Goal: Task Accomplishment & Management: Manage account settings

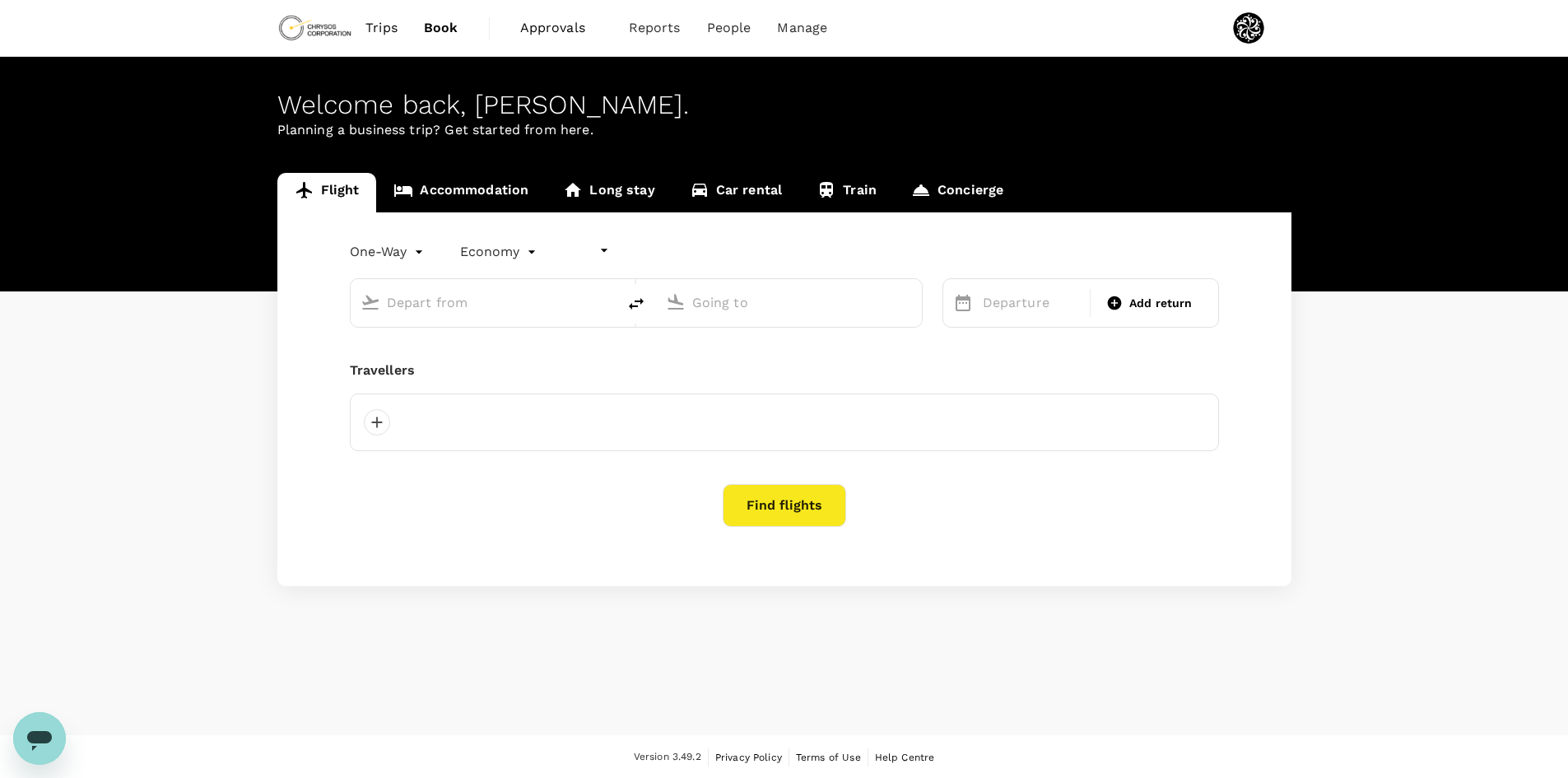
type input "undefined, undefined (any)"
click at [547, 30] on span "Approvals" at bounding box center [561, 28] width 82 height 19
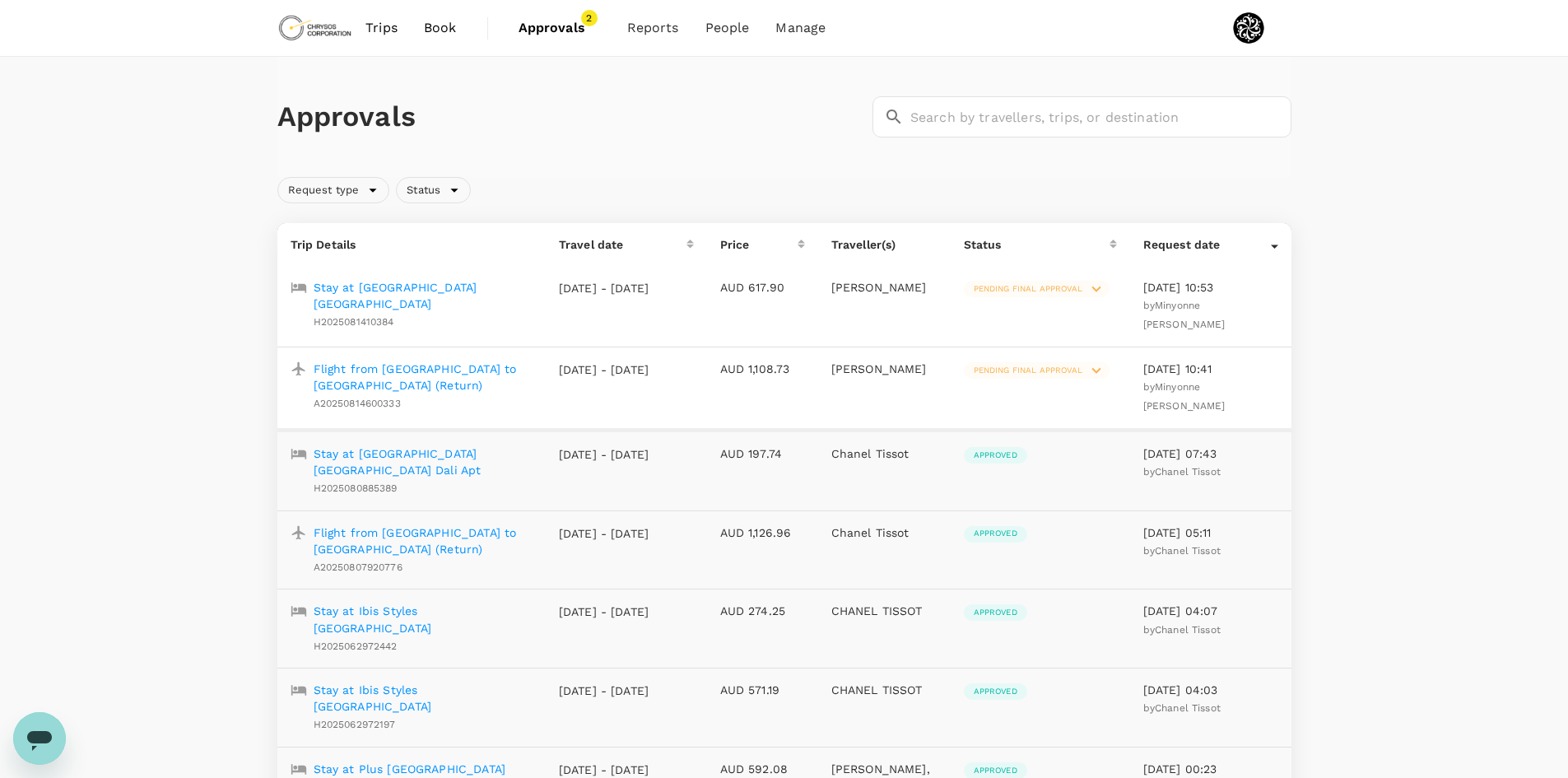
click at [409, 371] on p "Flight from [GEOGRAPHIC_DATA] to [GEOGRAPHIC_DATA] (Return)" at bounding box center [423, 377] width 219 height 33
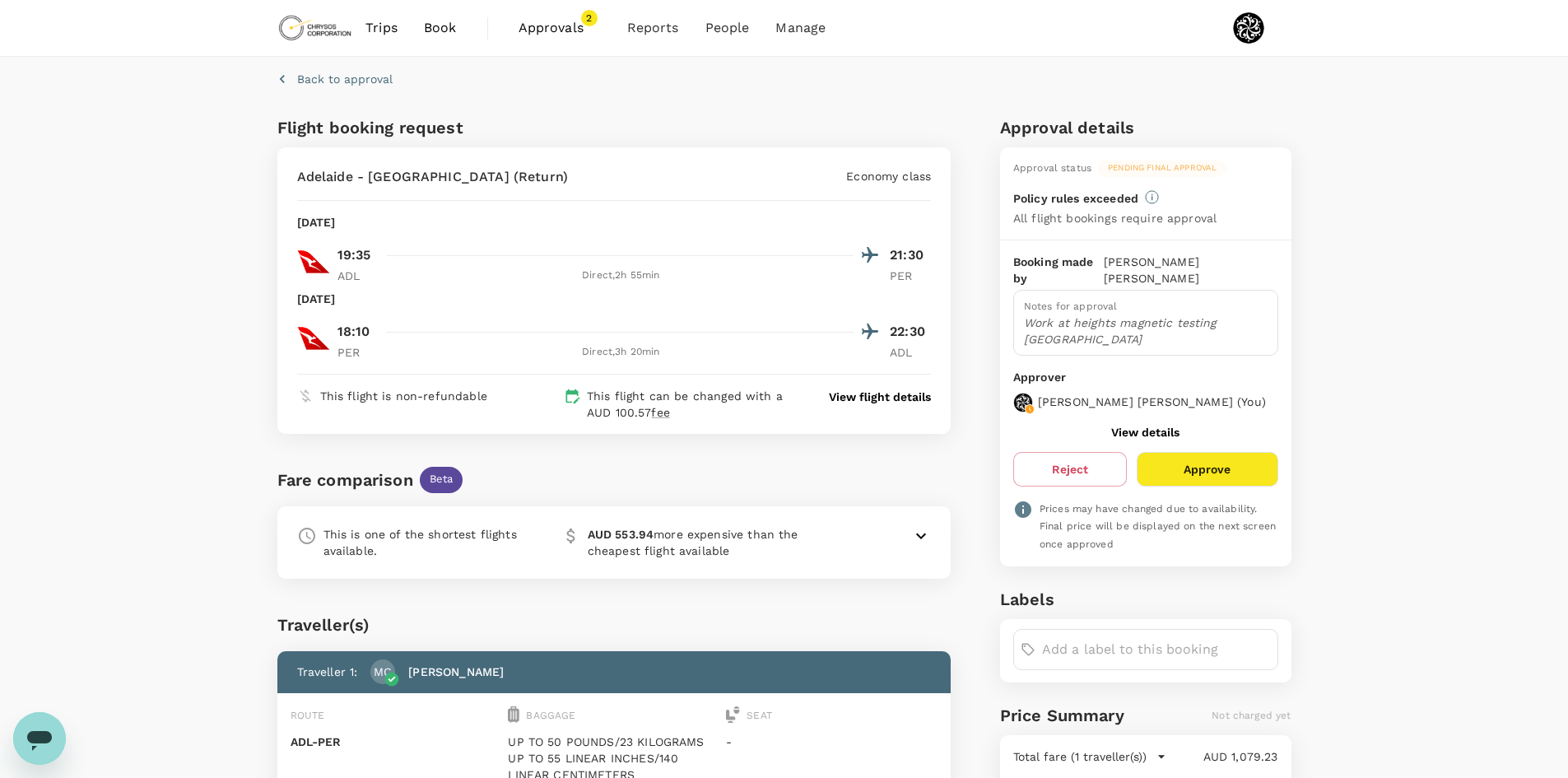
click at [920, 540] on icon at bounding box center [921, 536] width 19 height 19
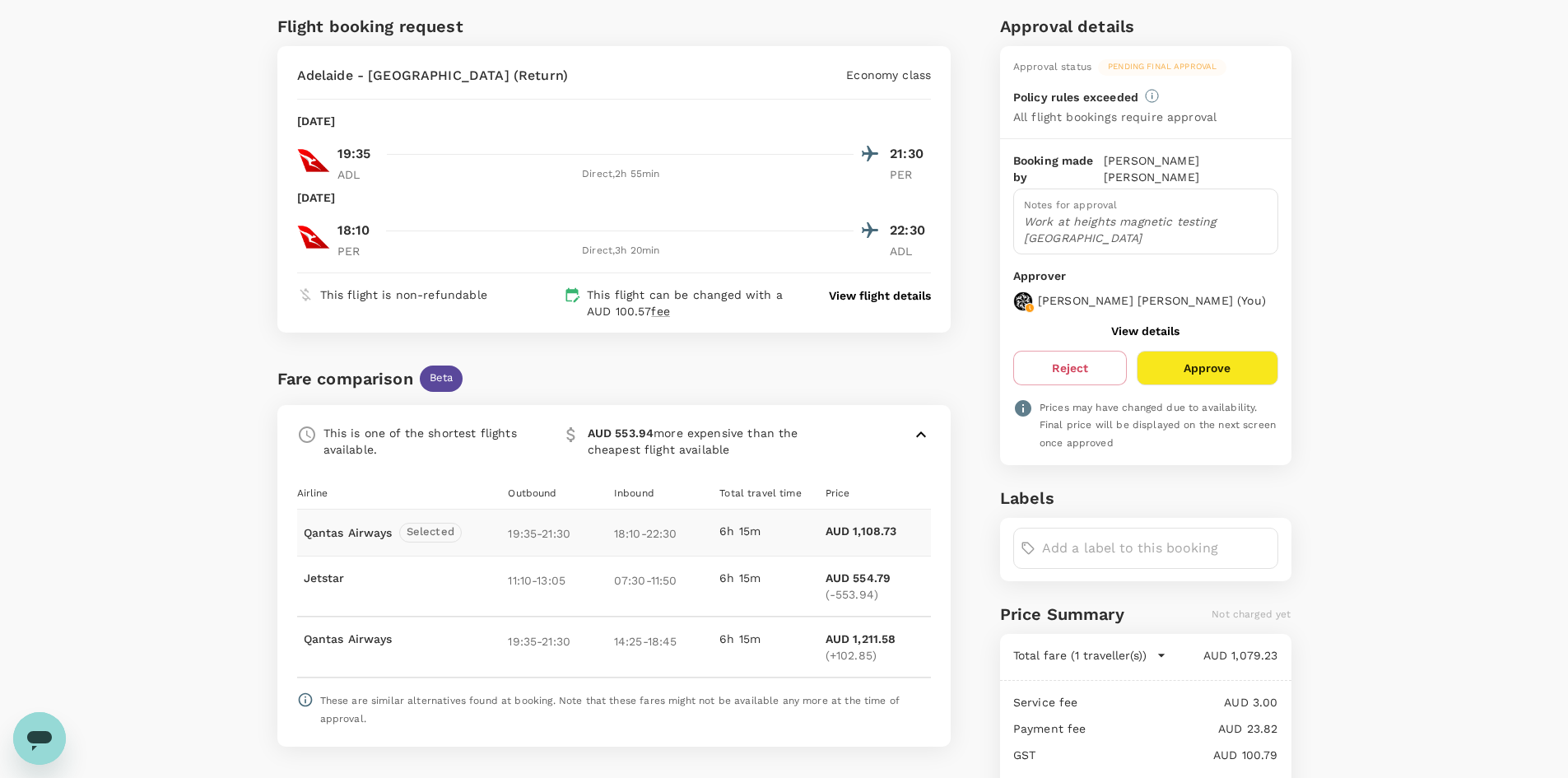
scroll to position [165, 0]
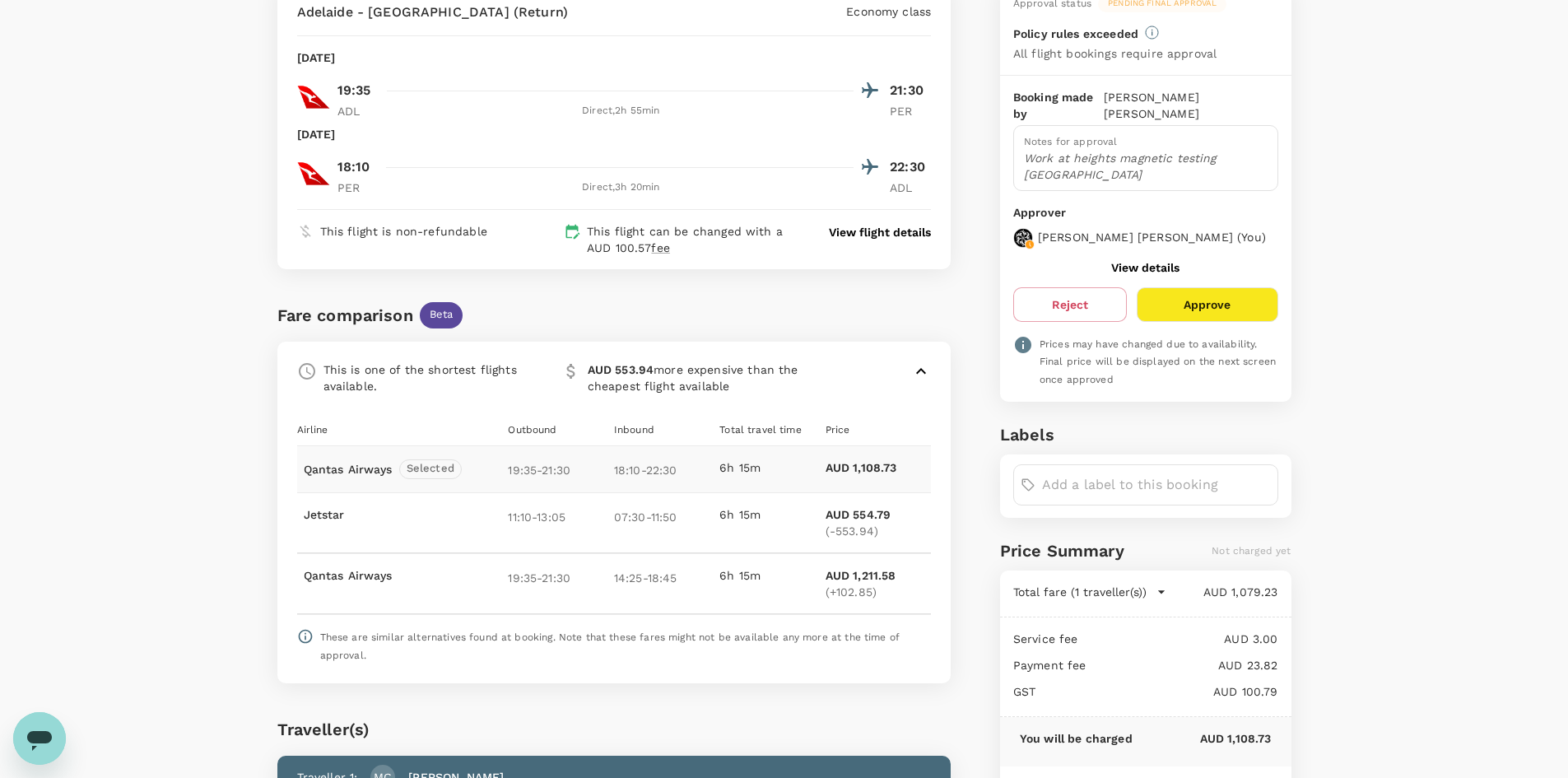
click at [922, 373] on icon at bounding box center [921, 371] width 19 height 19
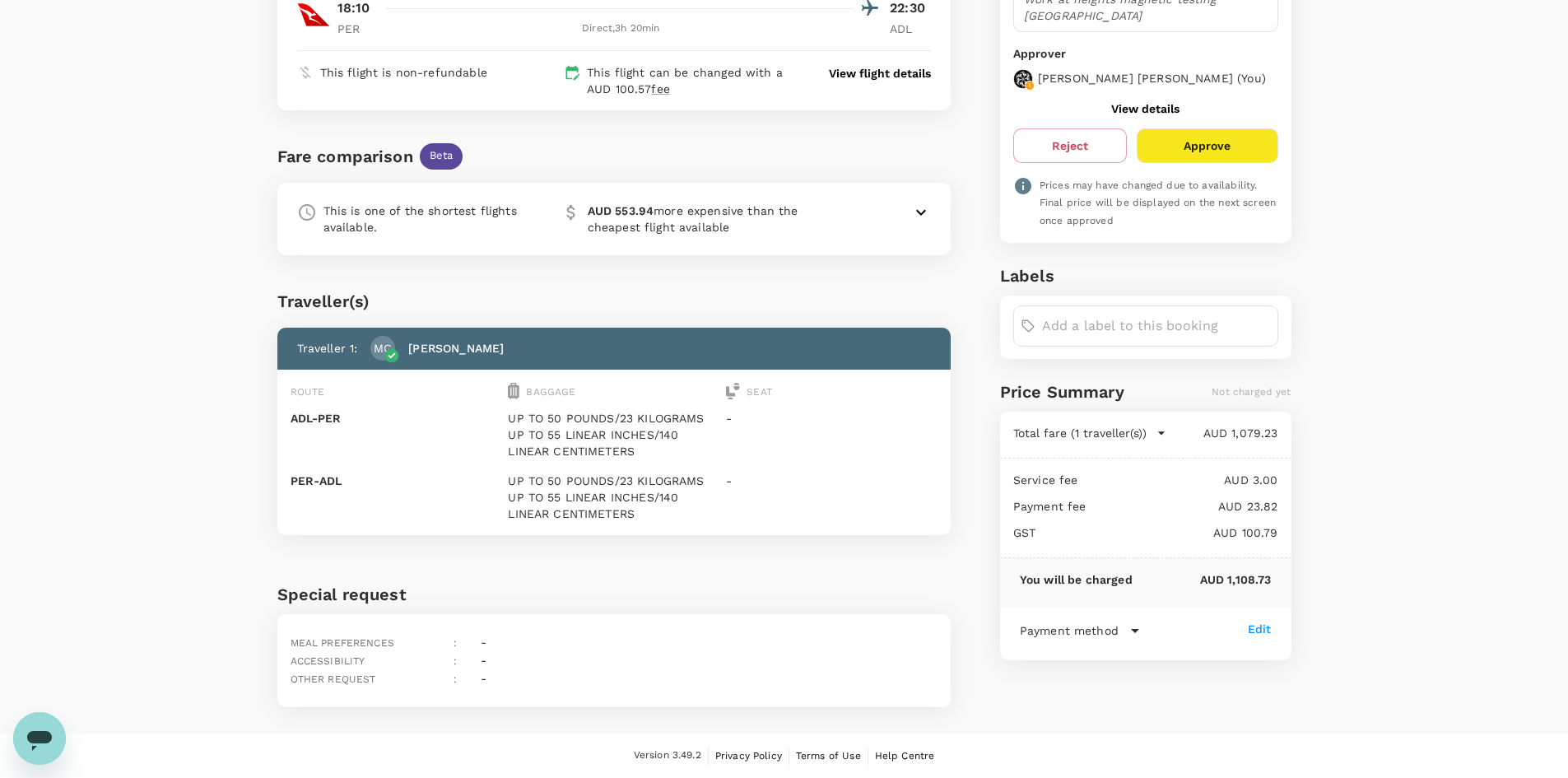
scroll to position [0, 0]
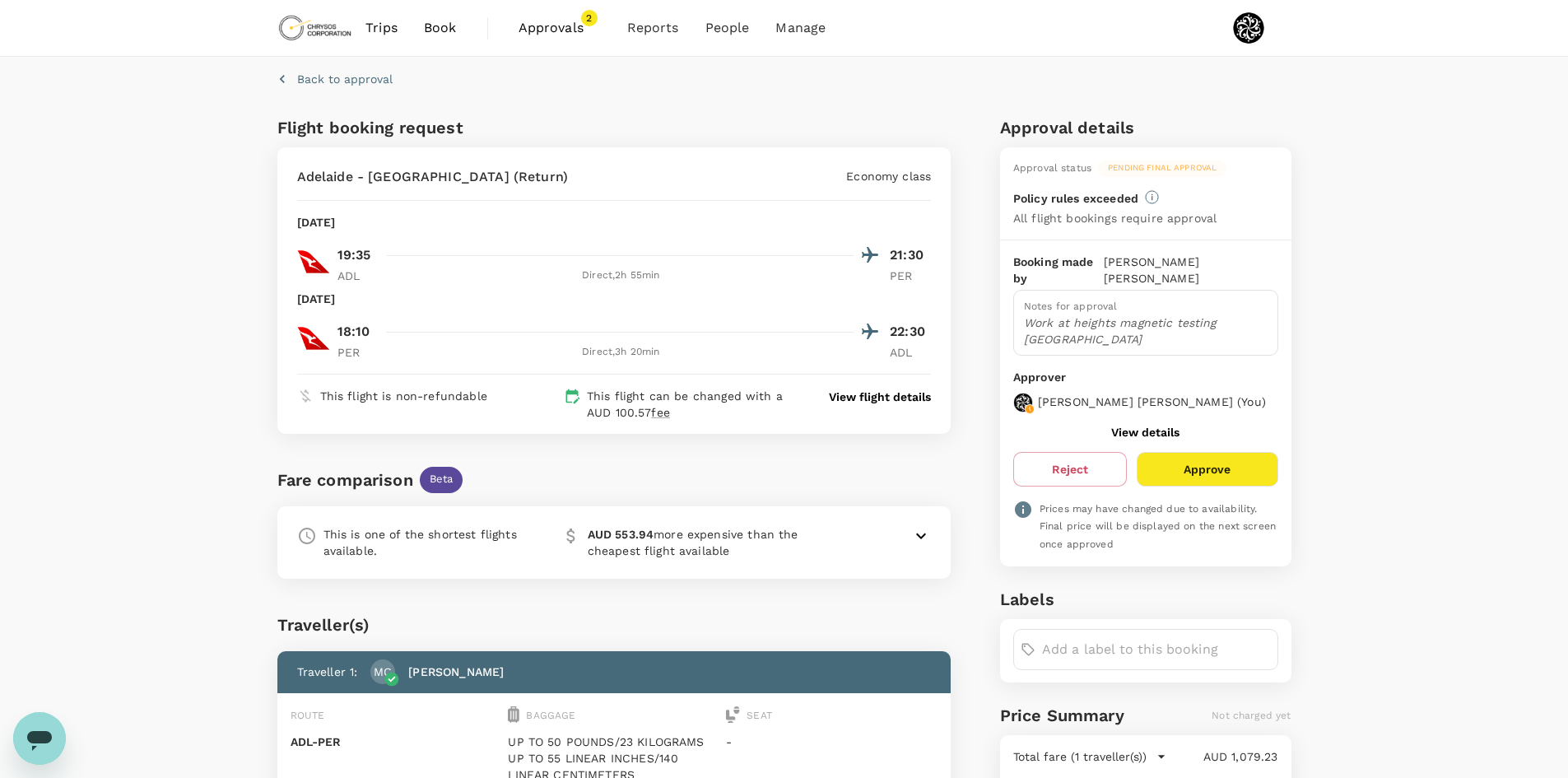
click at [1103, 653] on input "text" at bounding box center [1156, 649] width 229 height 26
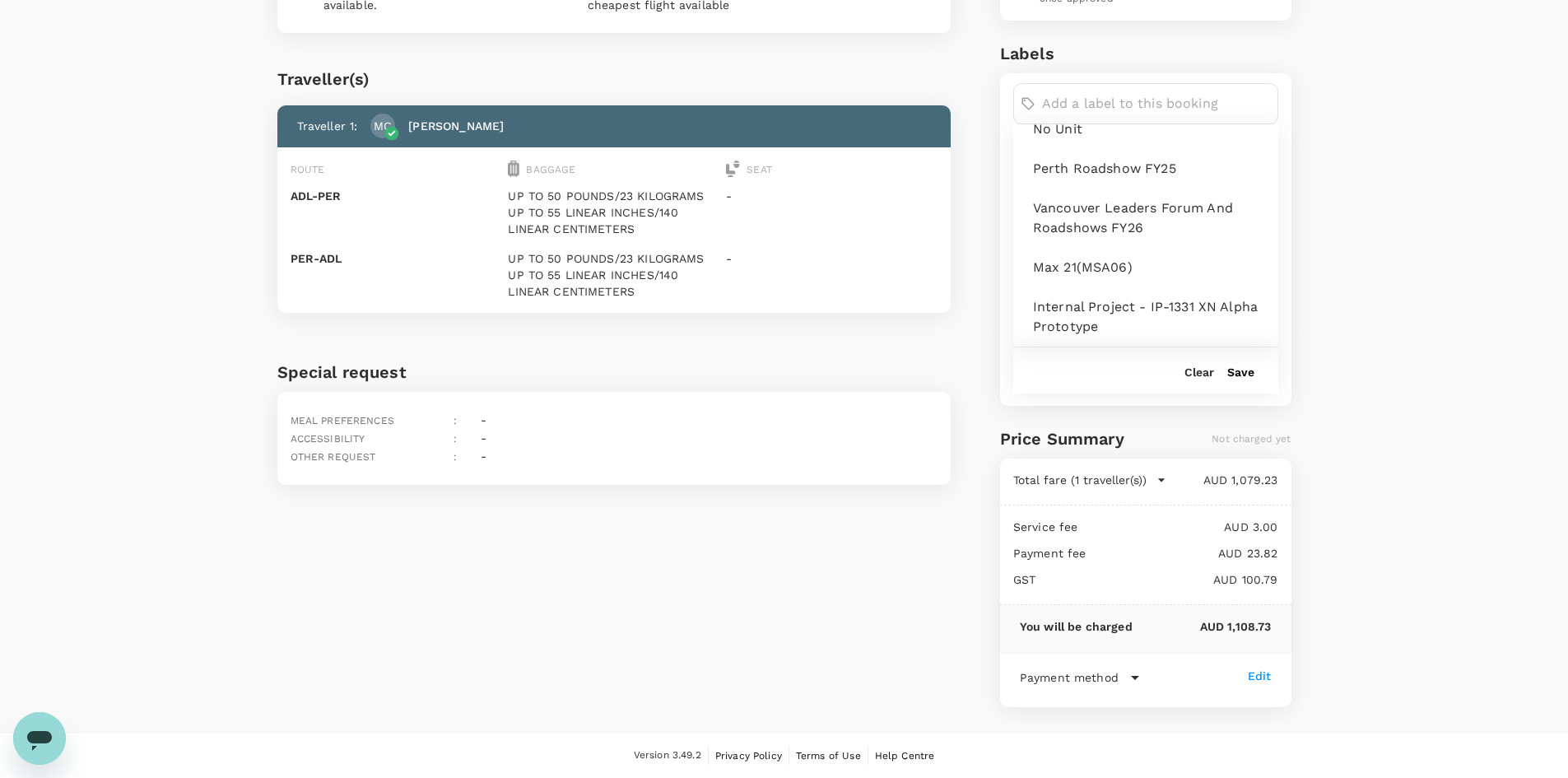
scroll to position [2185, 0]
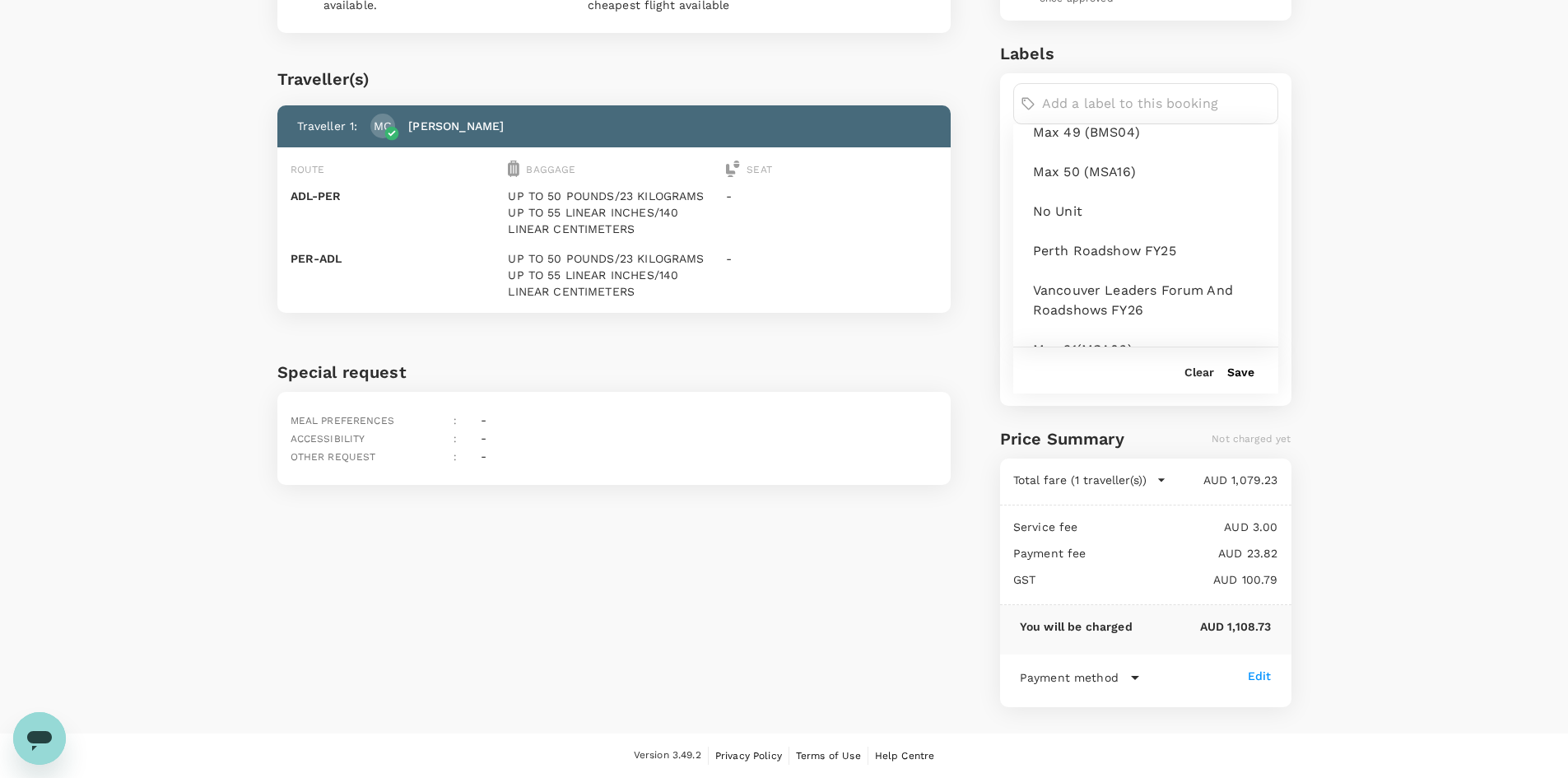
click at [1078, 214] on span "No Unit" at bounding box center [1148, 211] width 233 height 19
click at [1241, 371] on button "Save" at bounding box center [1241, 373] width 27 height 14
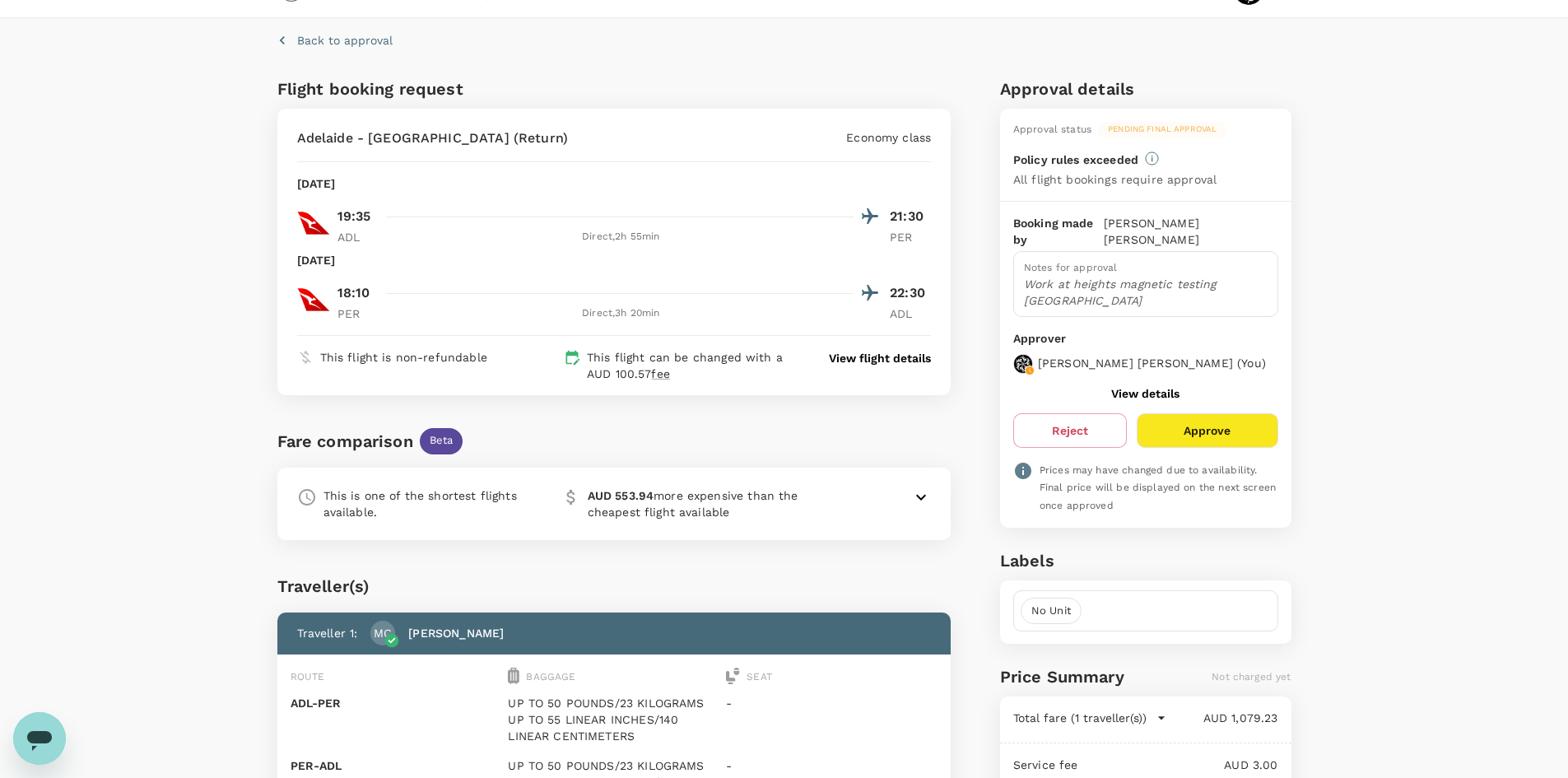
scroll to position [0, 0]
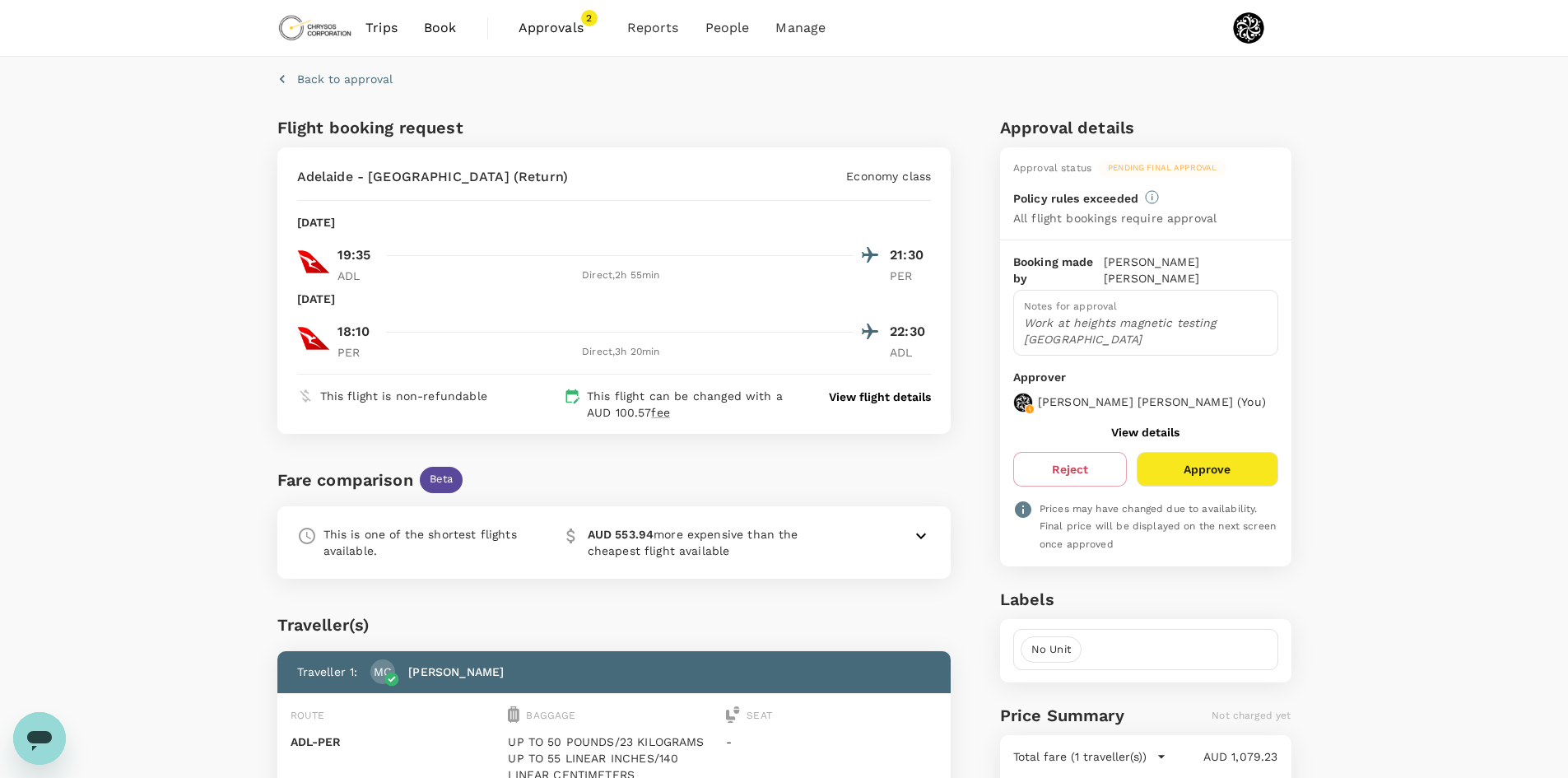
click at [932, 535] on div "This is one of the shortest flights available. AUD 553.94 more expensive than t…" at bounding box center [614, 542] width 674 height 72
click at [918, 535] on icon at bounding box center [921, 536] width 10 height 6
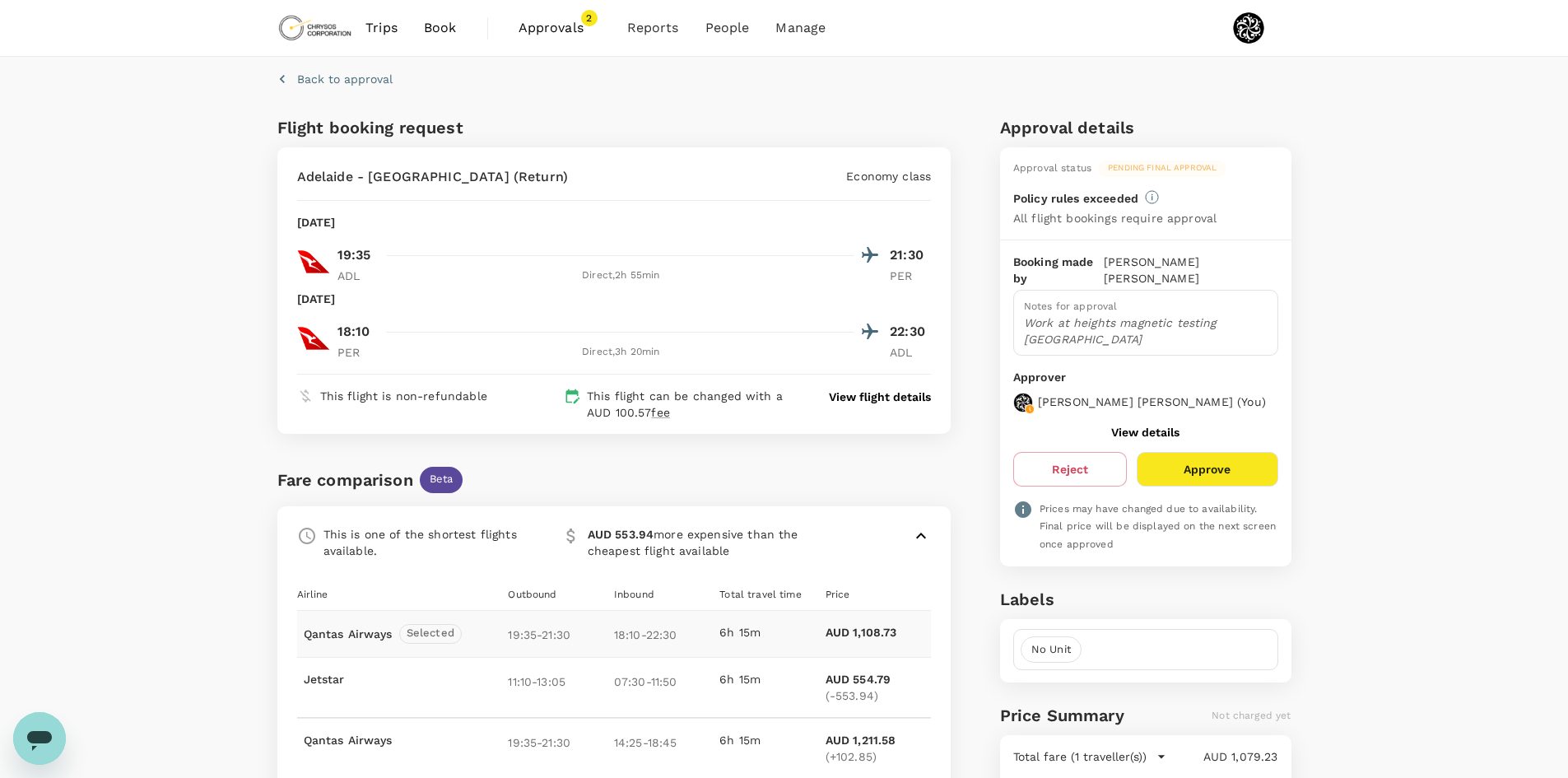
click at [918, 535] on icon at bounding box center [921, 536] width 19 height 19
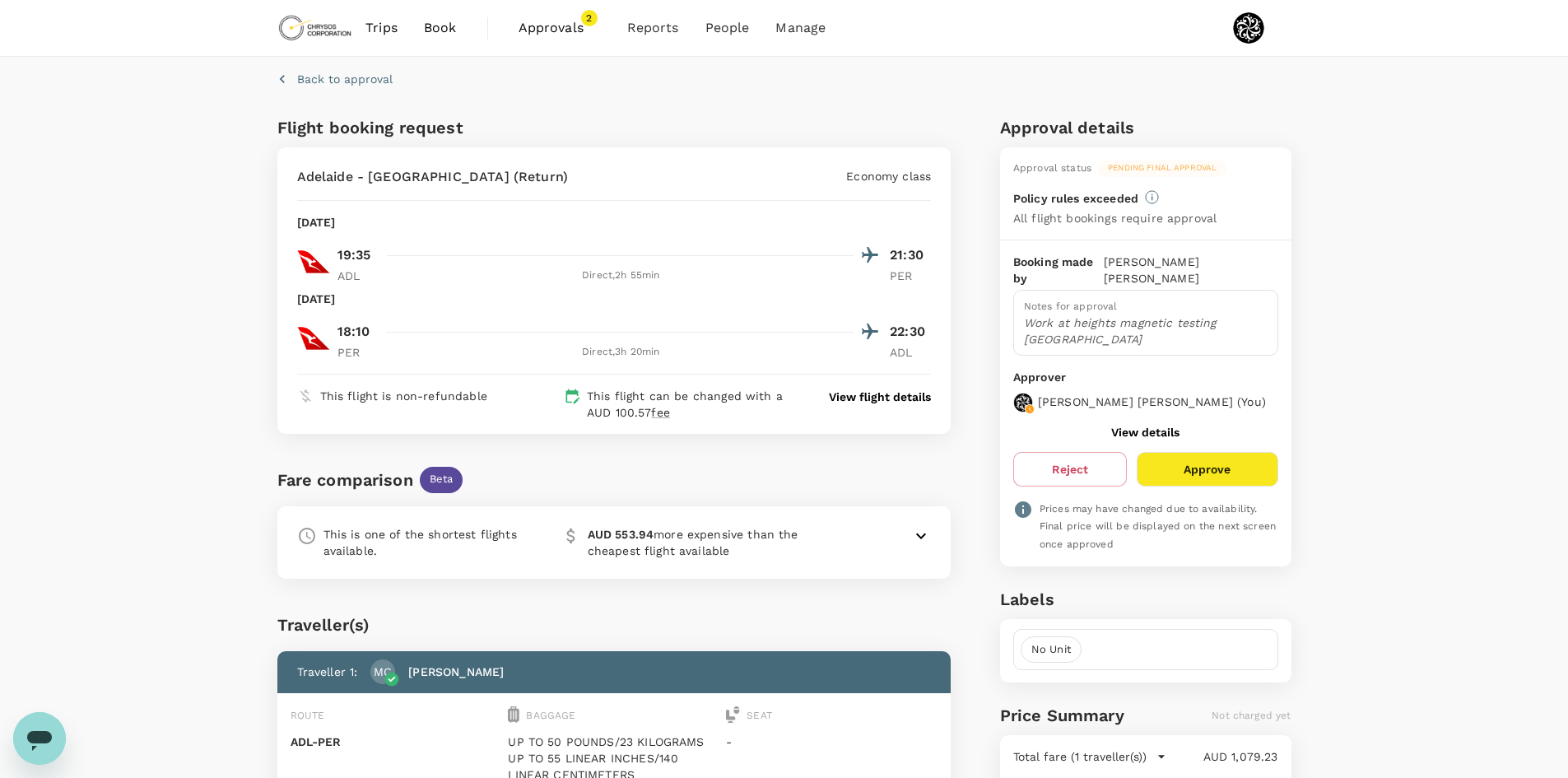
click at [1225, 469] on button "Approve" at bounding box center [1207, 469] width 141 height 35
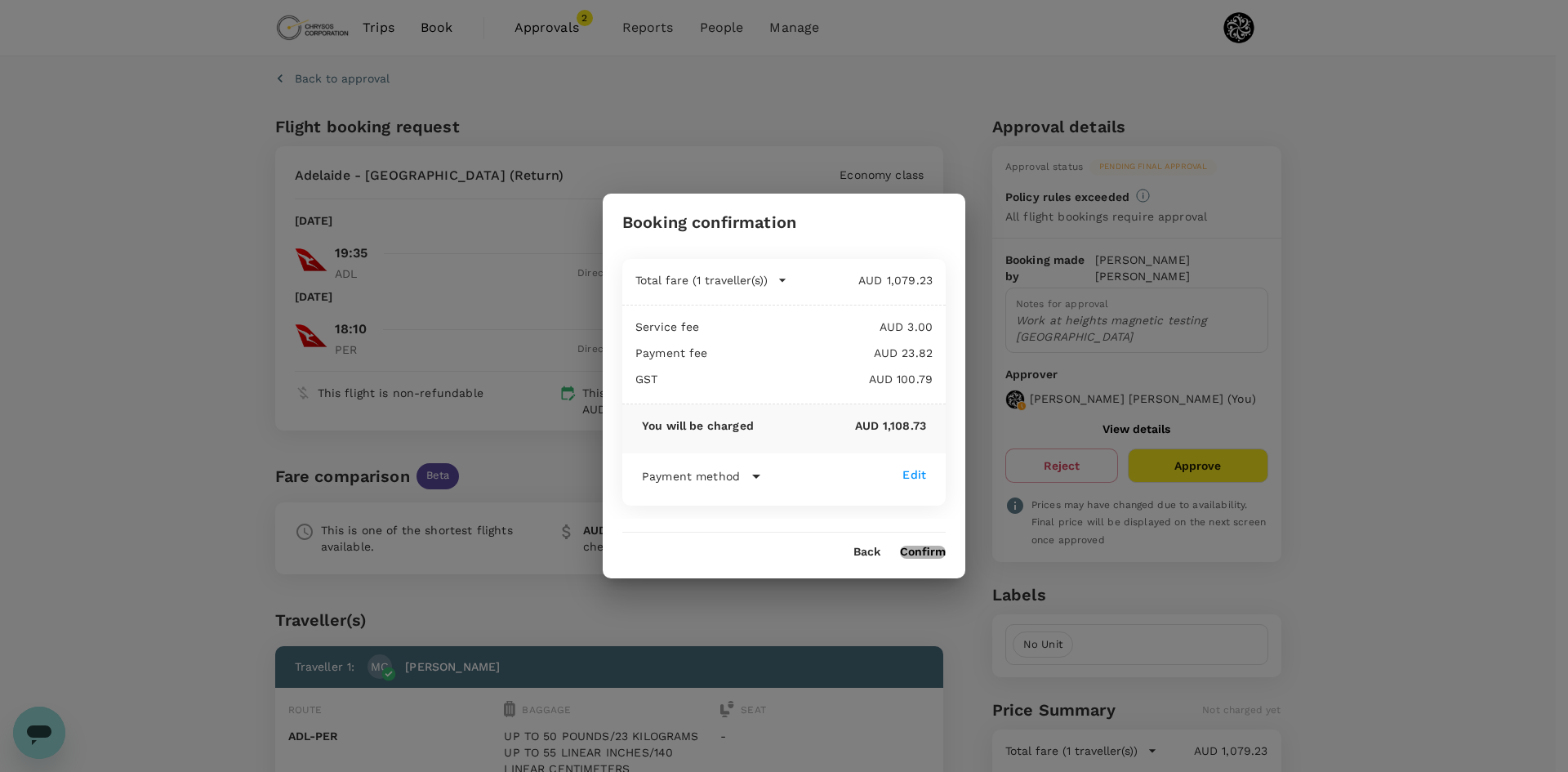
click at [919, 547] on button "Confirm" at bounding box center [923, 553] width 46 height 13
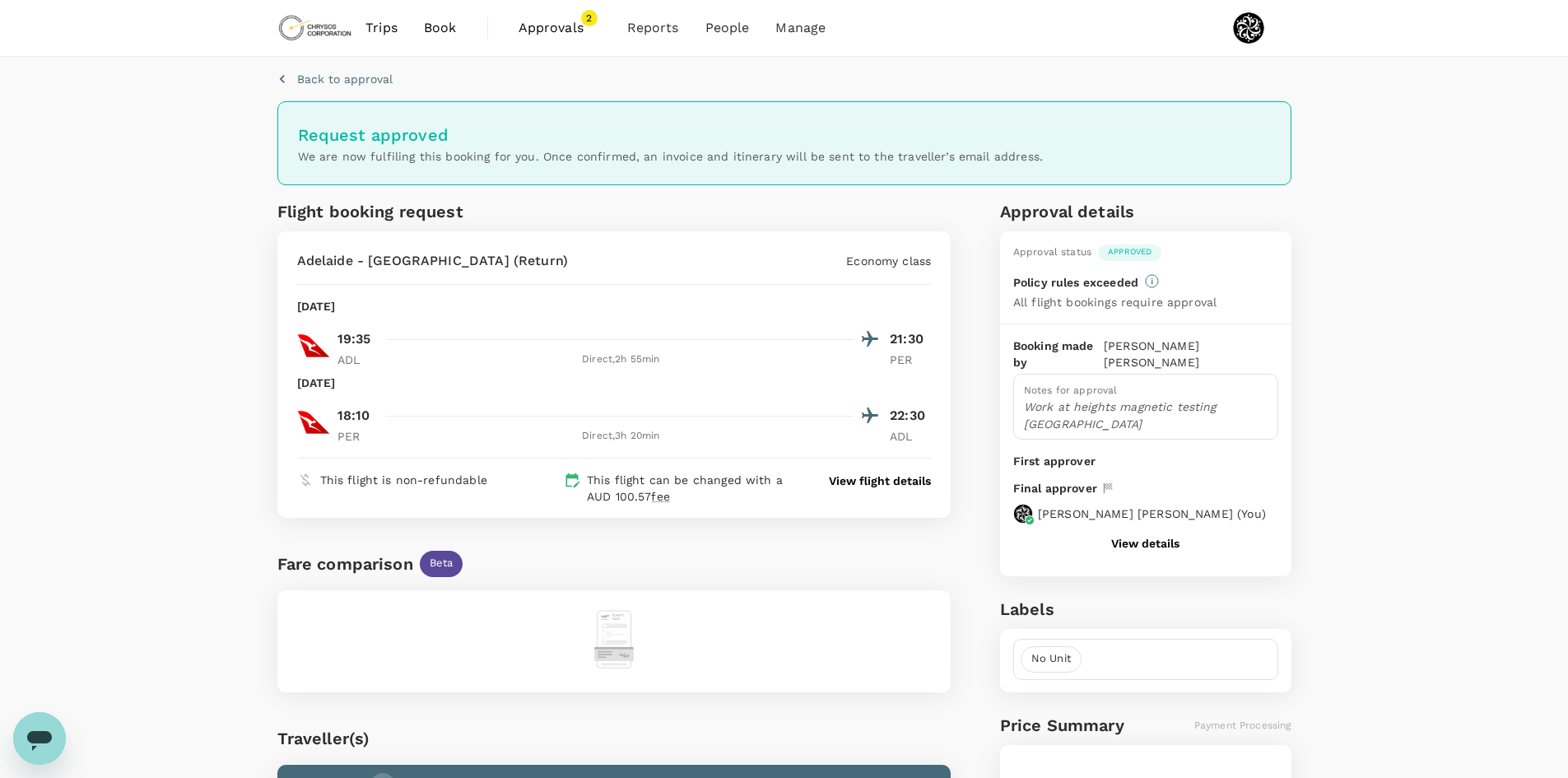
click at [545, 29] on span "Approvals" at bounding box center [559, 28] width 82 height 19
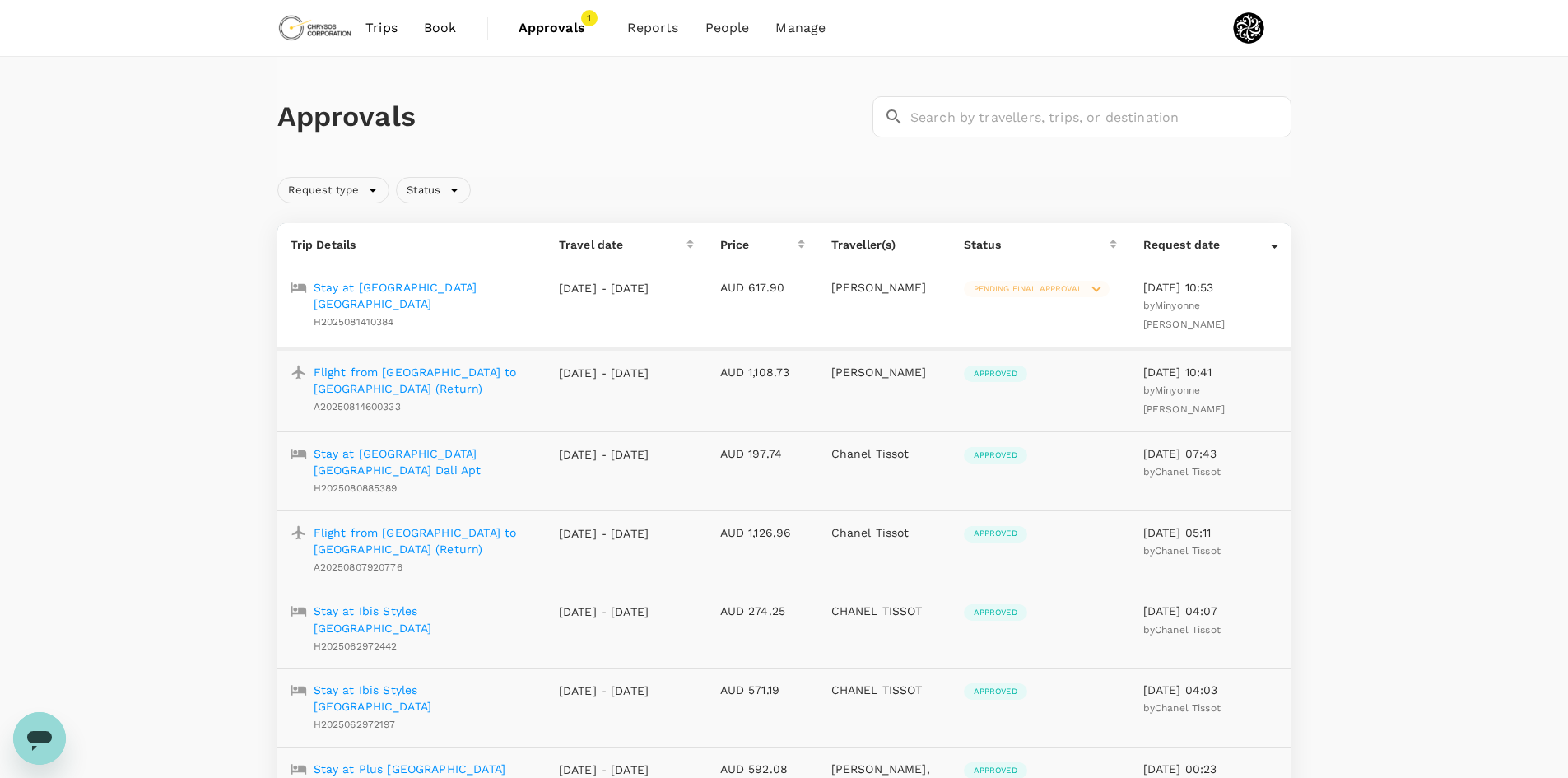
click at [400, 290] on p "Stay at [GEOGRAPHIC_DATA] [GEOGRAPHIC_DATA]" at bounding box center [423, 295] width 219 height 33
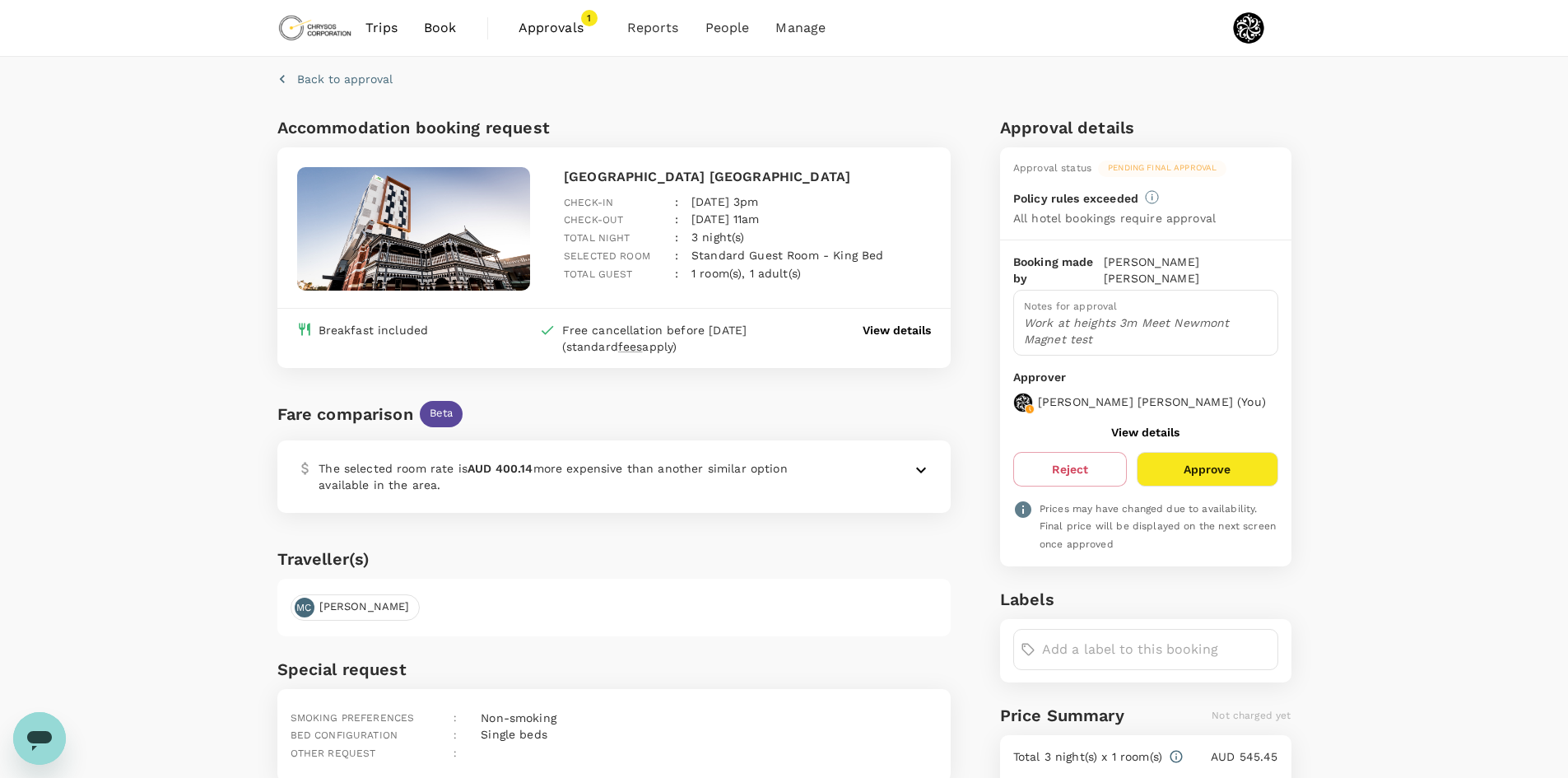
click at [545, 466] on p "The selected room rate is AUD 400.14 more expensive than another similar option…" at bounding box center [571, 477] width 507 height 33
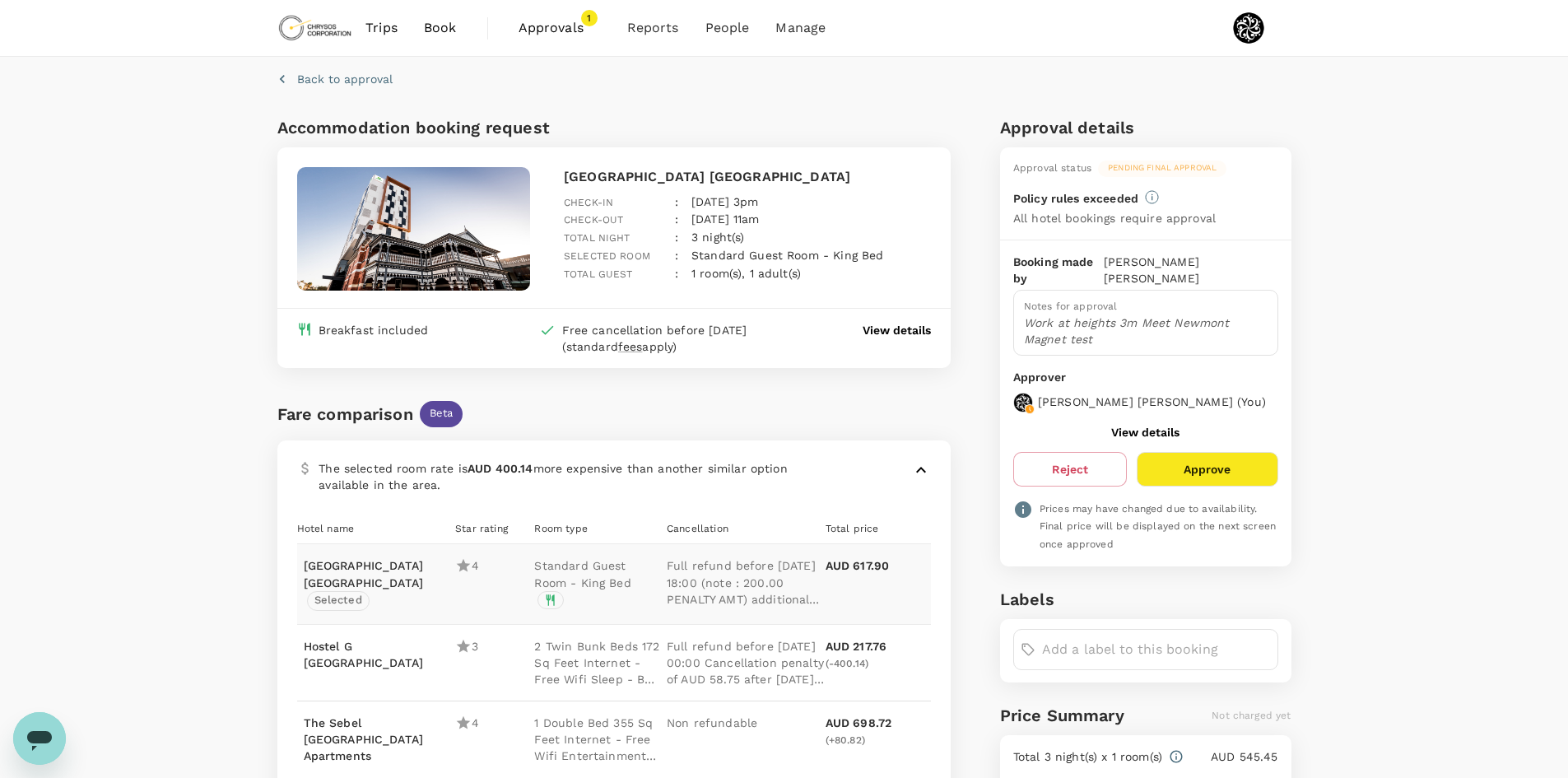
click at [574, 466] on p "The selected room rate is AUD 400.14 more expensive than another similar option…" at bounding box center [571, 477] width 507 height 33
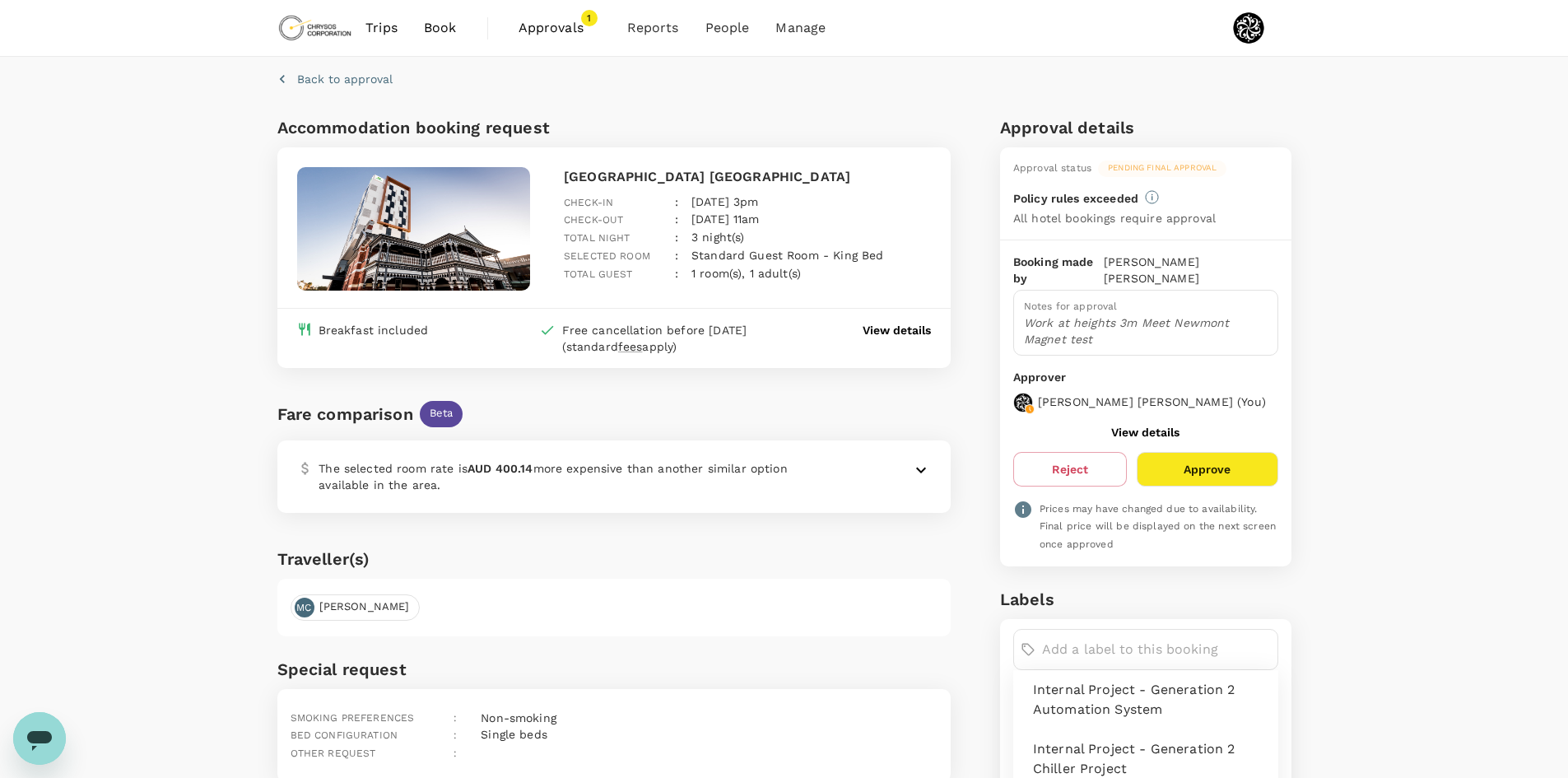
click at [1096, 646] on input "text" at bounding box center [1156, 649] width 229 height 26
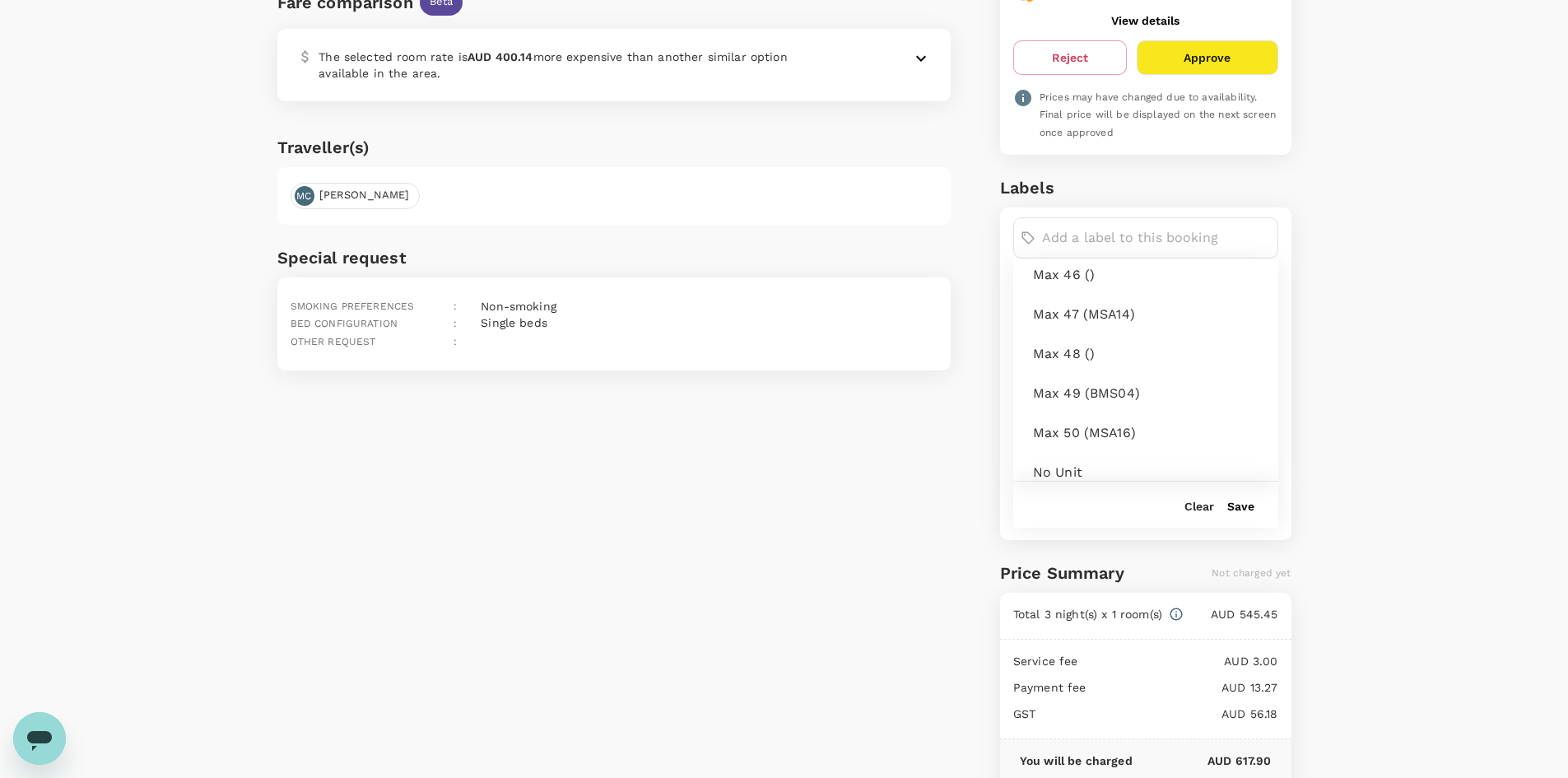
scroll to position [2267, 0]
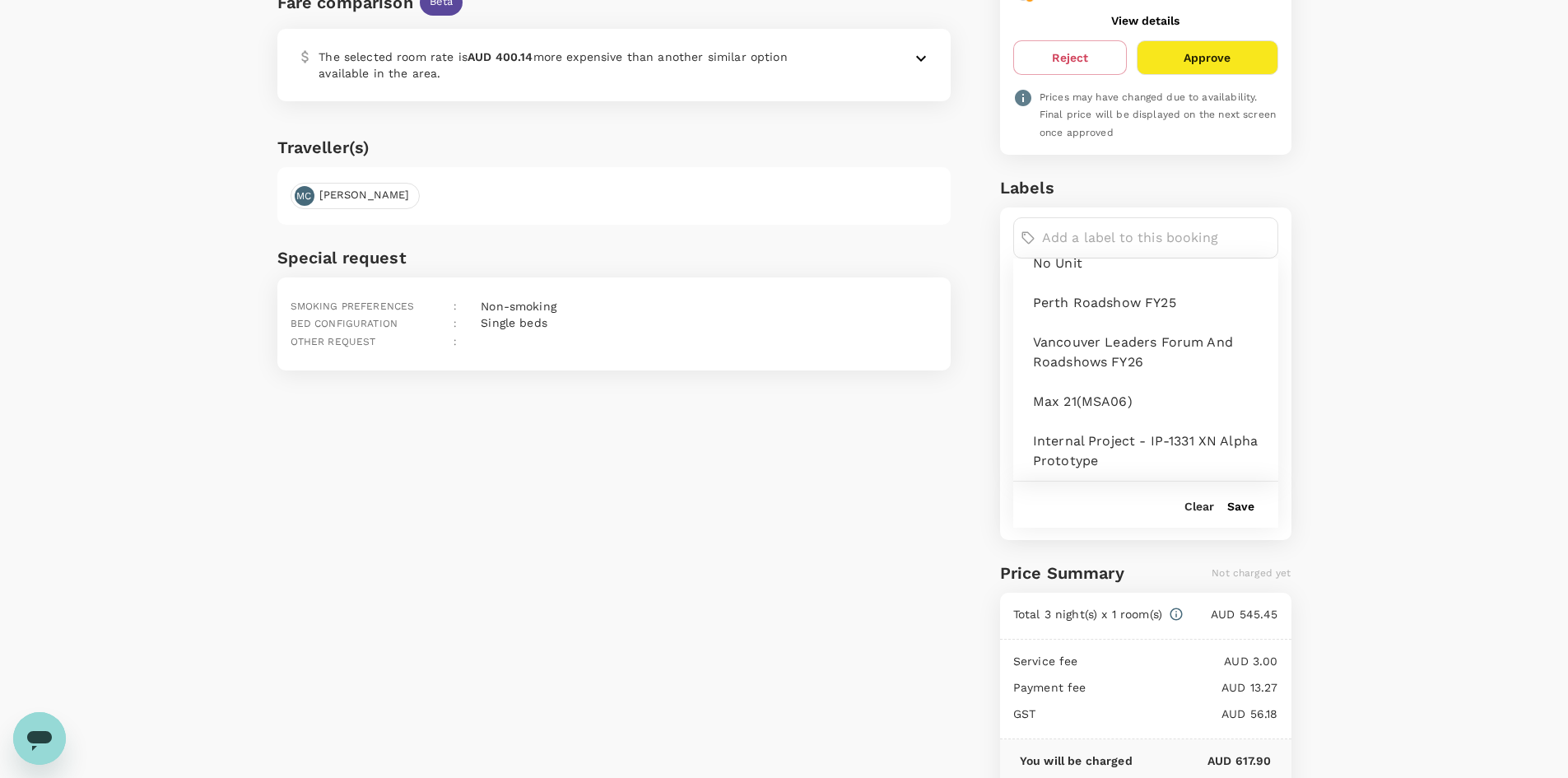
click at [1091, 269] on span "No Unit" at bounding box center [1148, 264] width 233 height 19
click at [1242, 504] on button "Save" at bounding box center [1241, 507] width 27 height 14
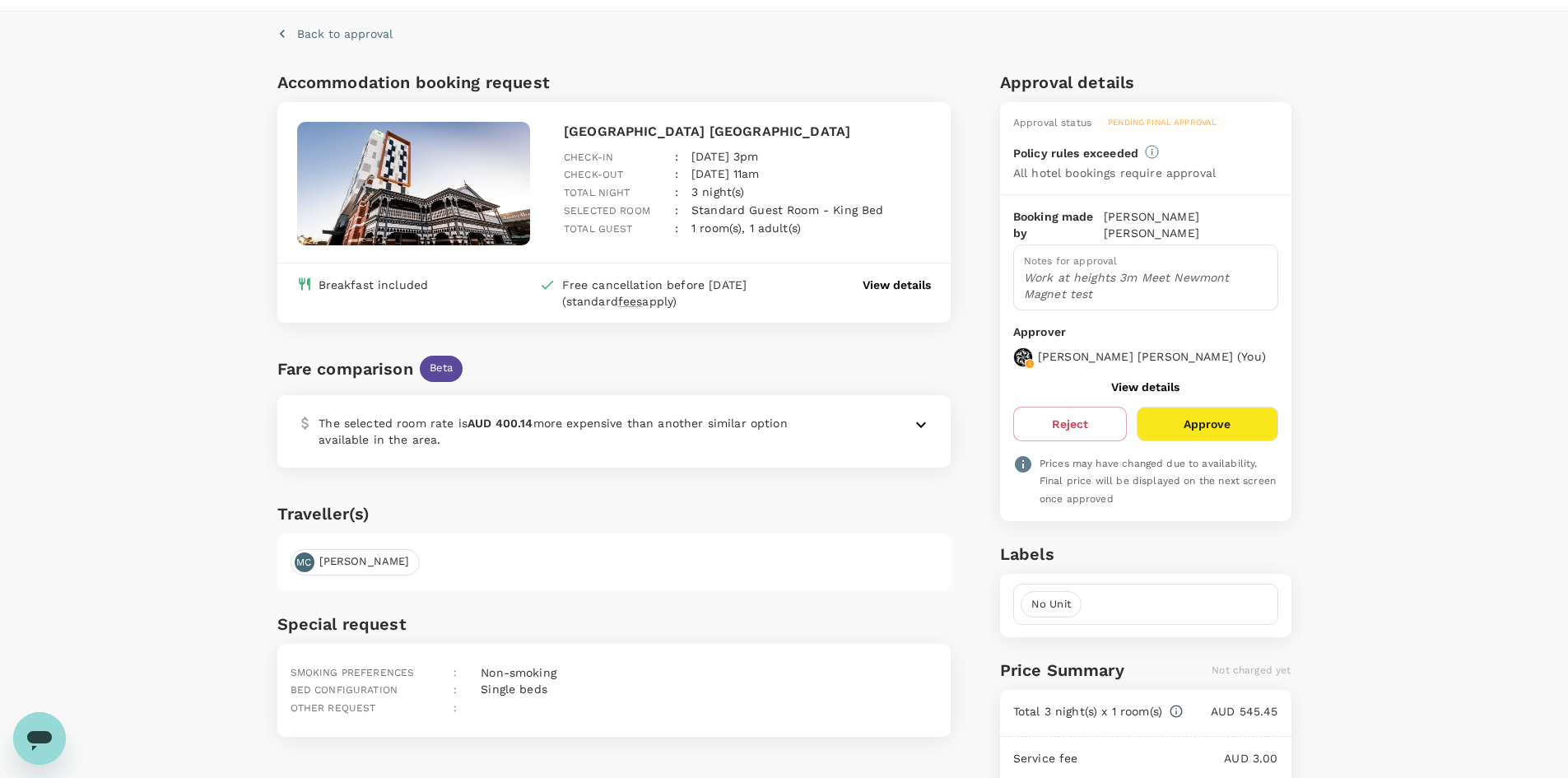
scroll to position [82, 0]
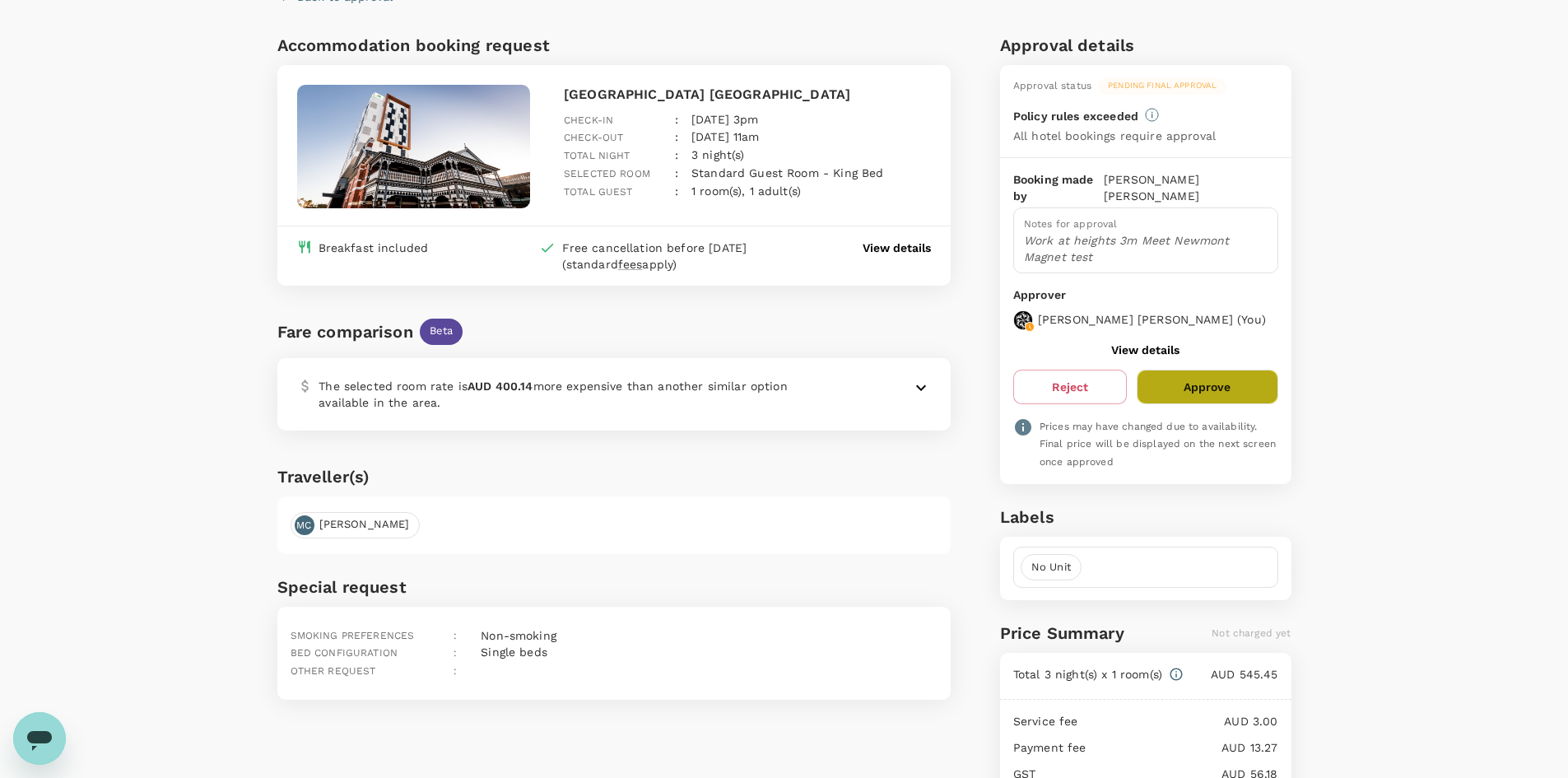
click at [1208, 383] on button "Approve" at bounding box center [1207, 387] width 141 height 35
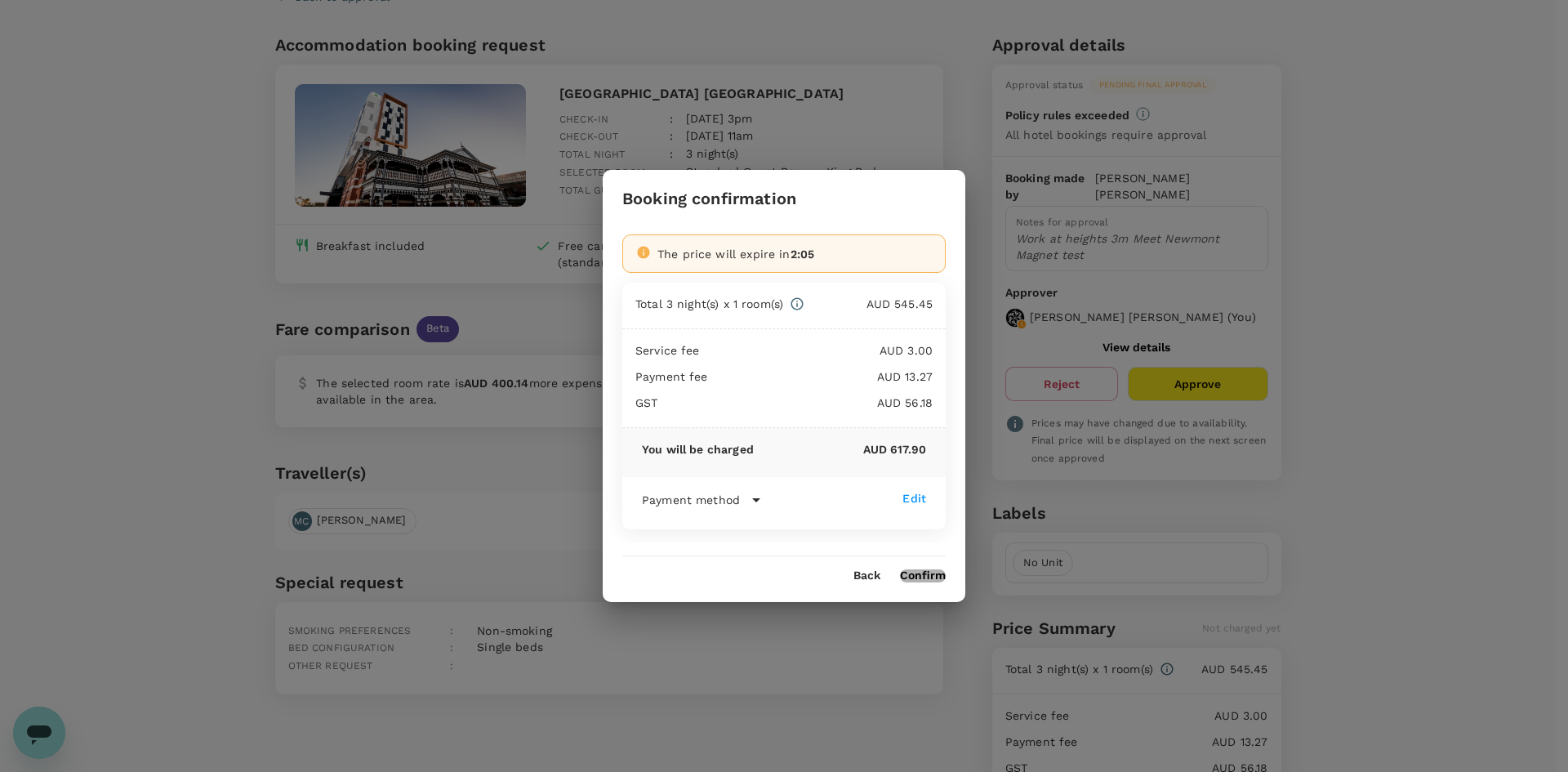
click at [914, 572] on button "Confirm" at bounding box center [923, 577] width 46 height 13
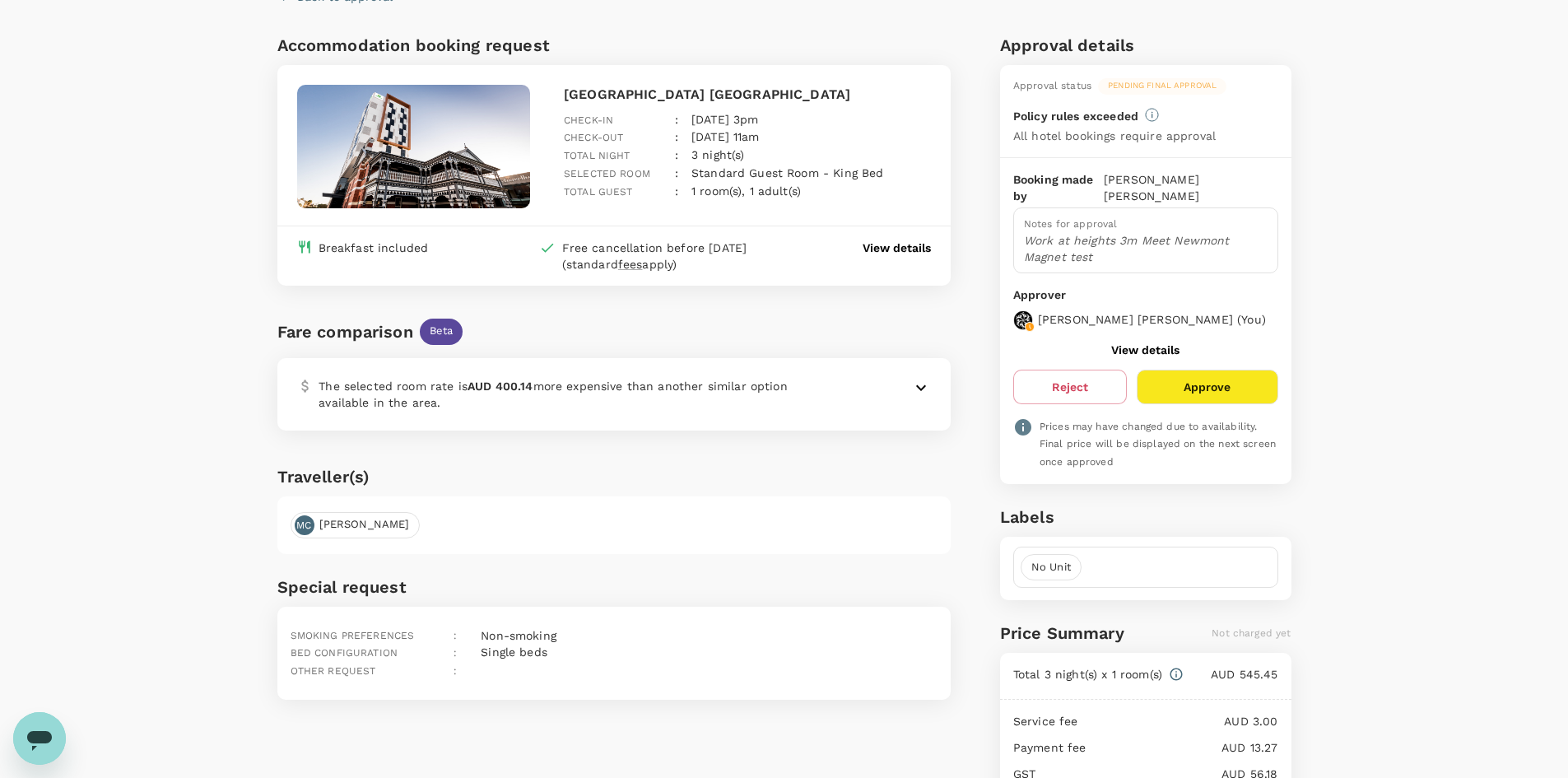
scroll to position [2, 0]
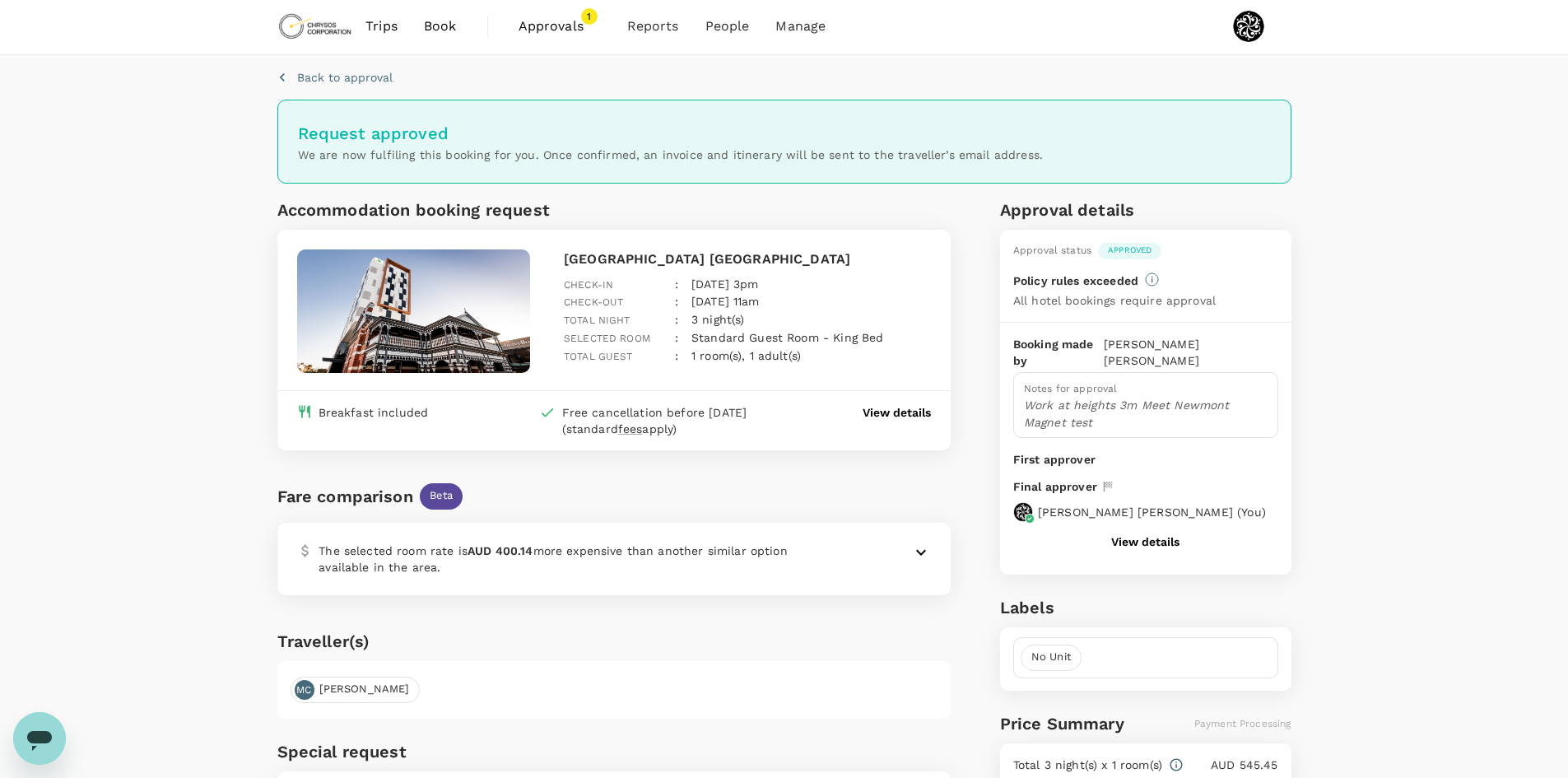
click at [179, 179] on div "Back to approval Request approved We are now fulfiling this booking for you. On…" at bounding box center [784, 537] width 1568 height 963
